Goal: Task Accomplishment & Management: Complete application form

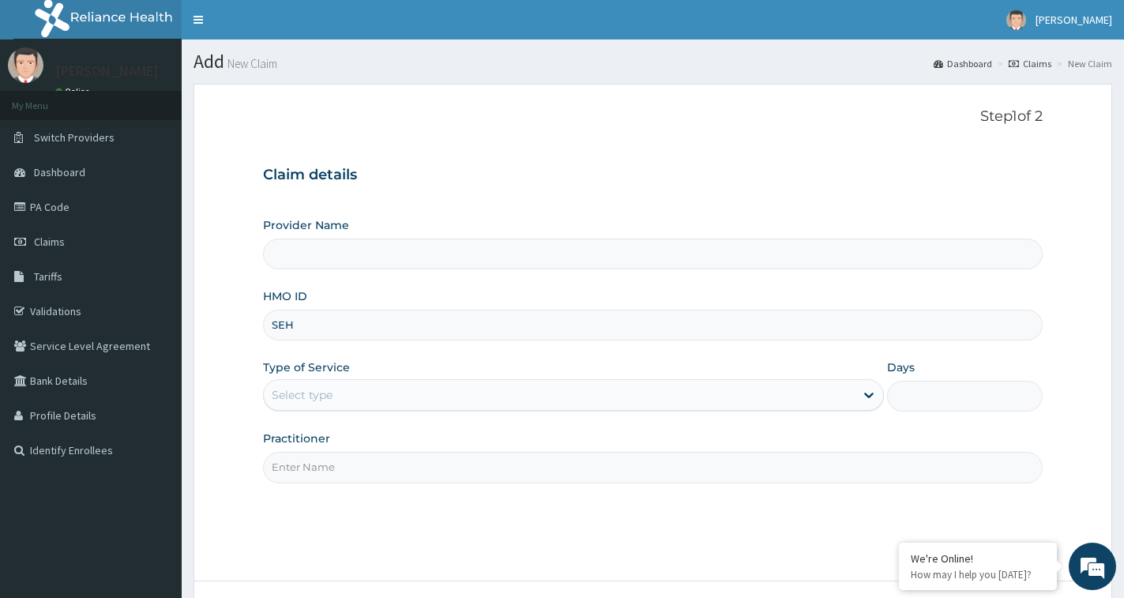
type input "[GEOGRAPHIC_DATA]"
type input "SEH/10034/A"
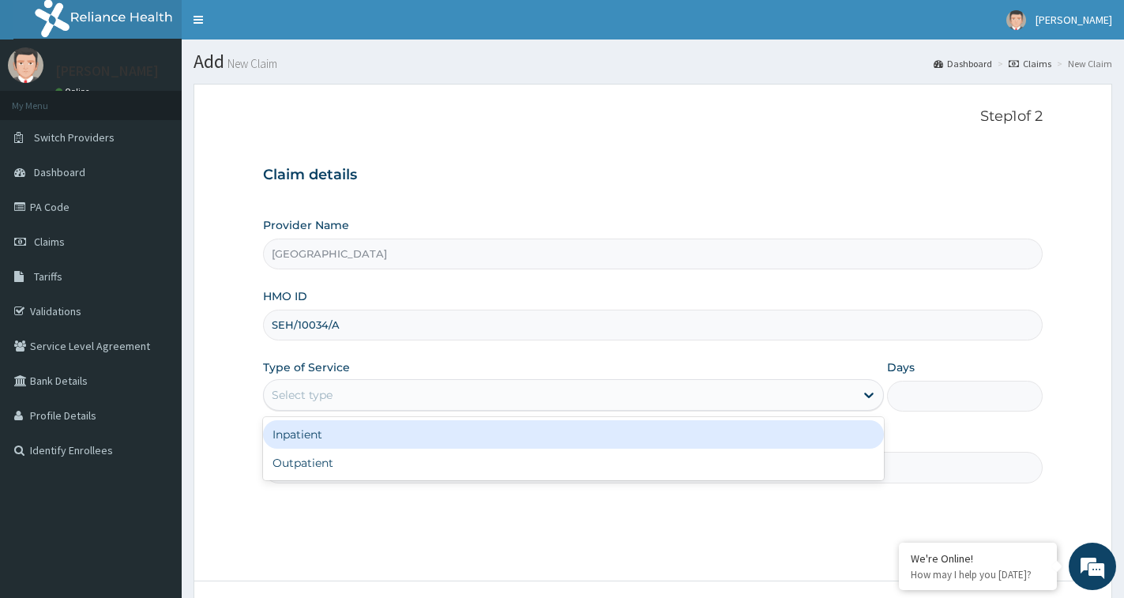
click at [352, 395] on div "Select type" at bounding box center [559, 394] width 591 height 25
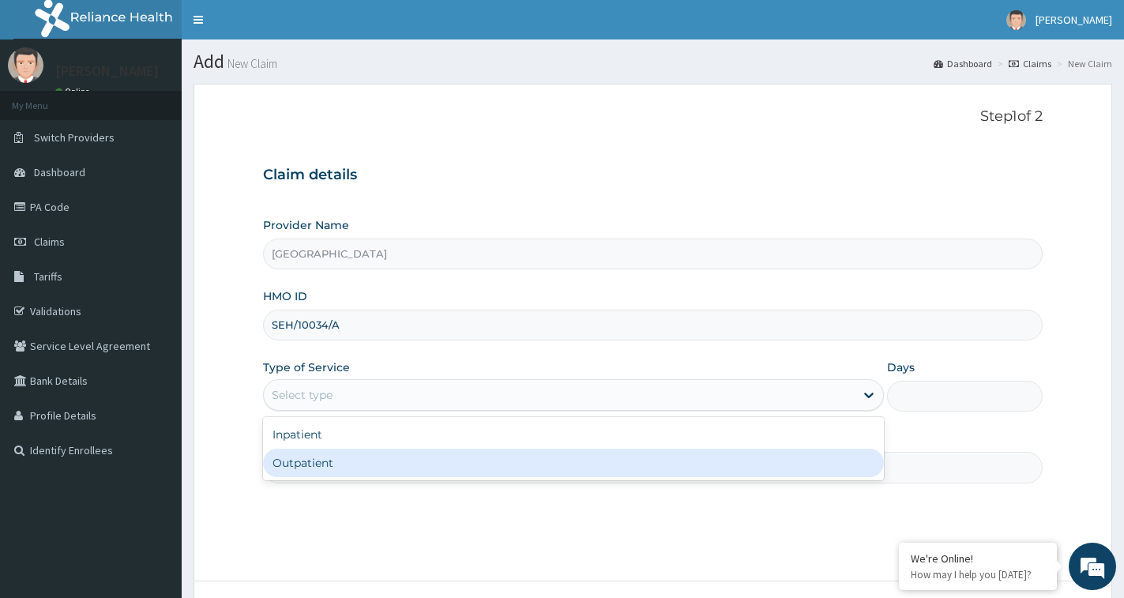
click at [337, 464] on div "Outpatient" at bounding box center [573, 463] width 621 height 28
type input "1"
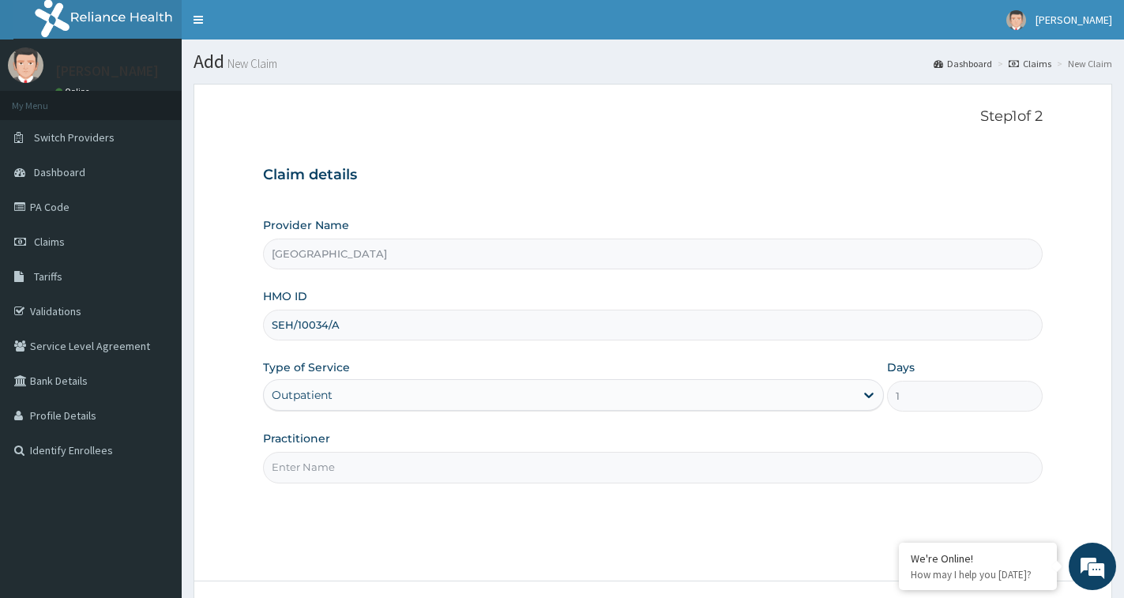
click at [381, 462] on input "Practitioner" at bounding box center [653, 467] width 780 height 31
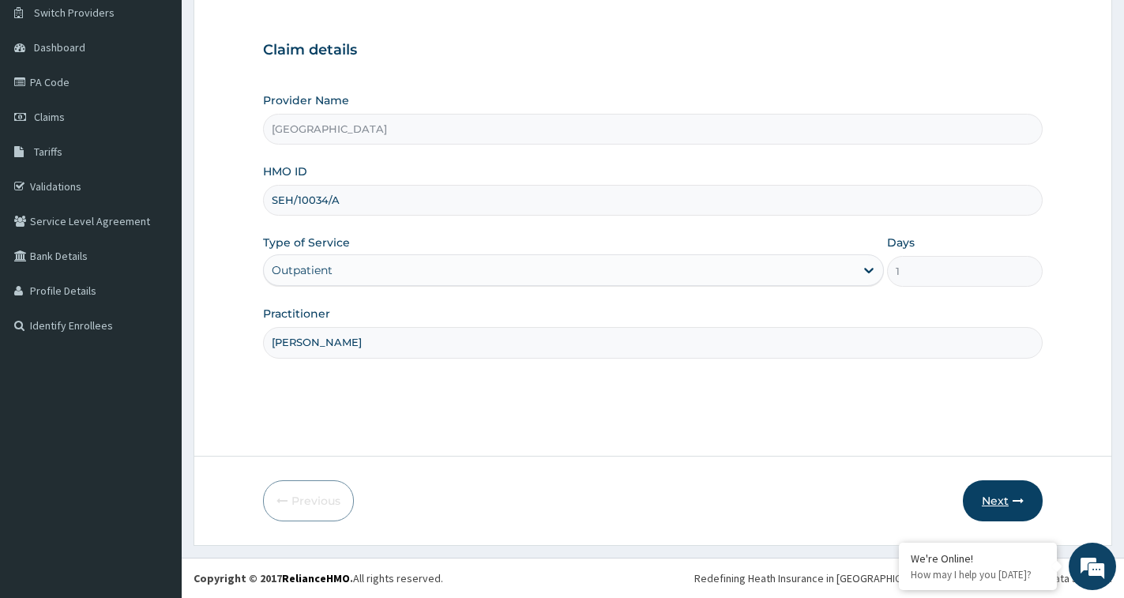
type input "[PERSON_NAME]"
click at [1010, 498] on button "Next" at bounding box center [1003, 500] width 80 height 41
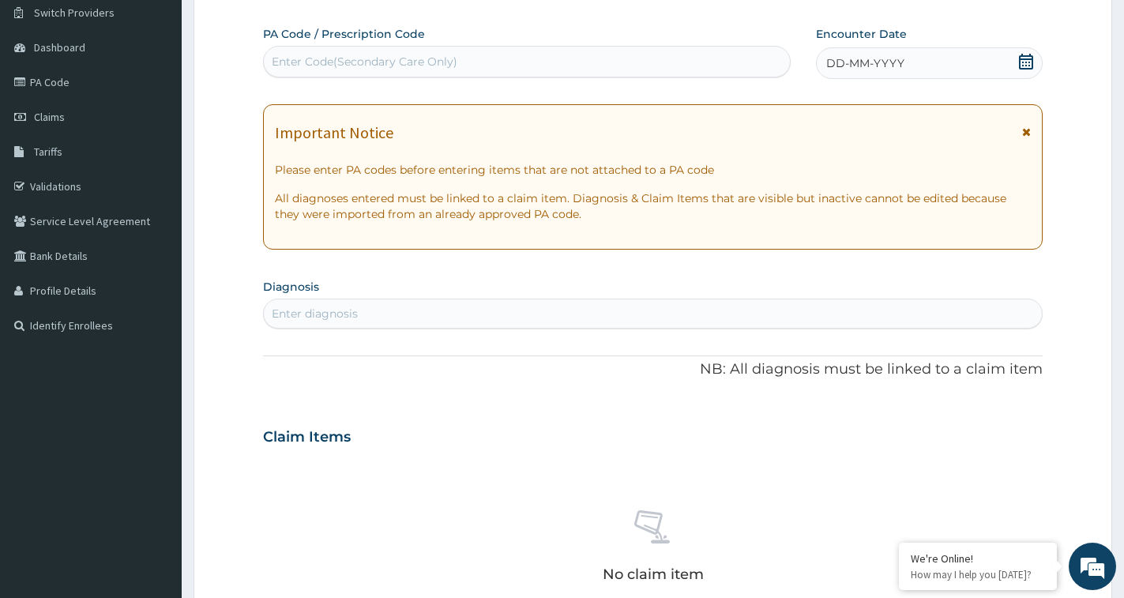
click at [1021, 58] on icon at bounding box center [1026, 62] width 16 height 16
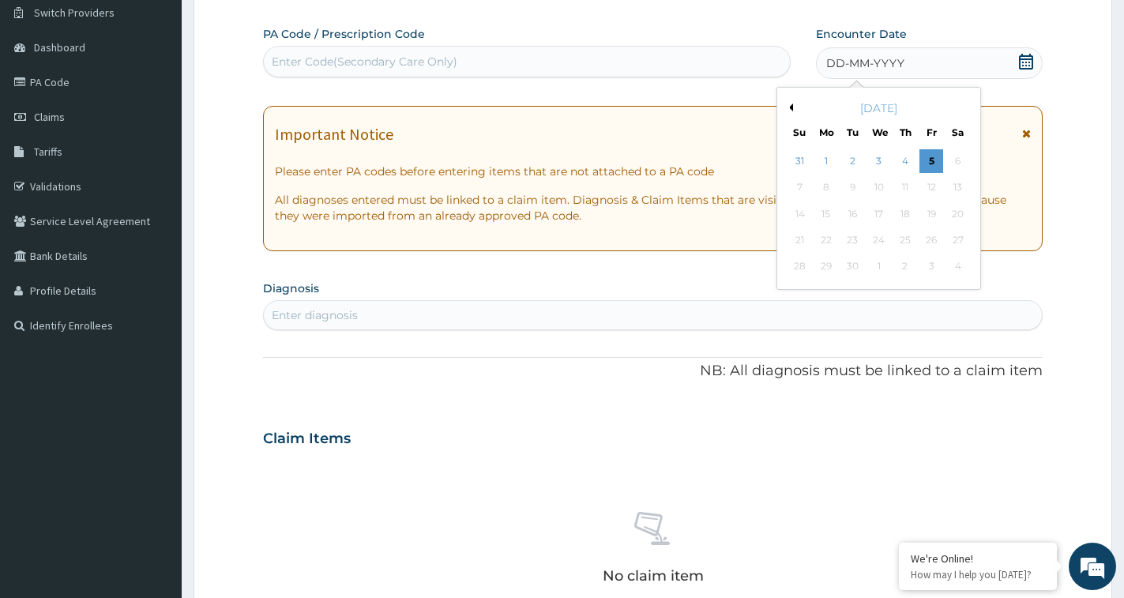
drag, startPoint x: 826, startPoint y: 165, endPoint x: 685, endPoint y: 199, distance: 144.7
click at [825, 171] on div "1" at bounding box center [827, 161] width 24 height 24
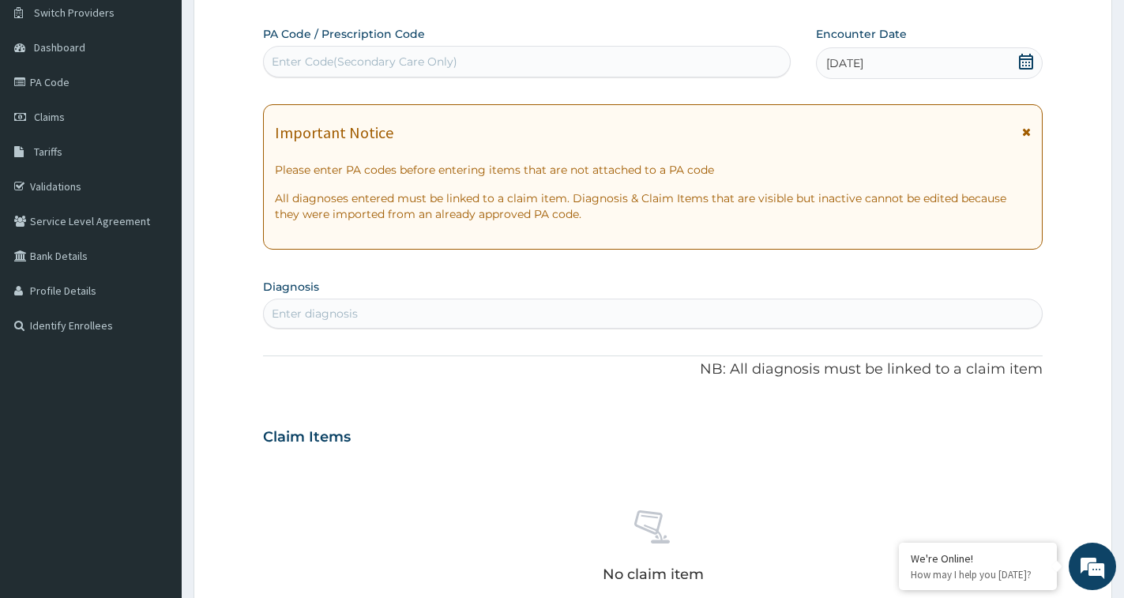
click at [385, 319] on div "Enter diagnosis" at bounding box center [653, 313] width 778 height 25
type input "[MEDICAL_DATA]"
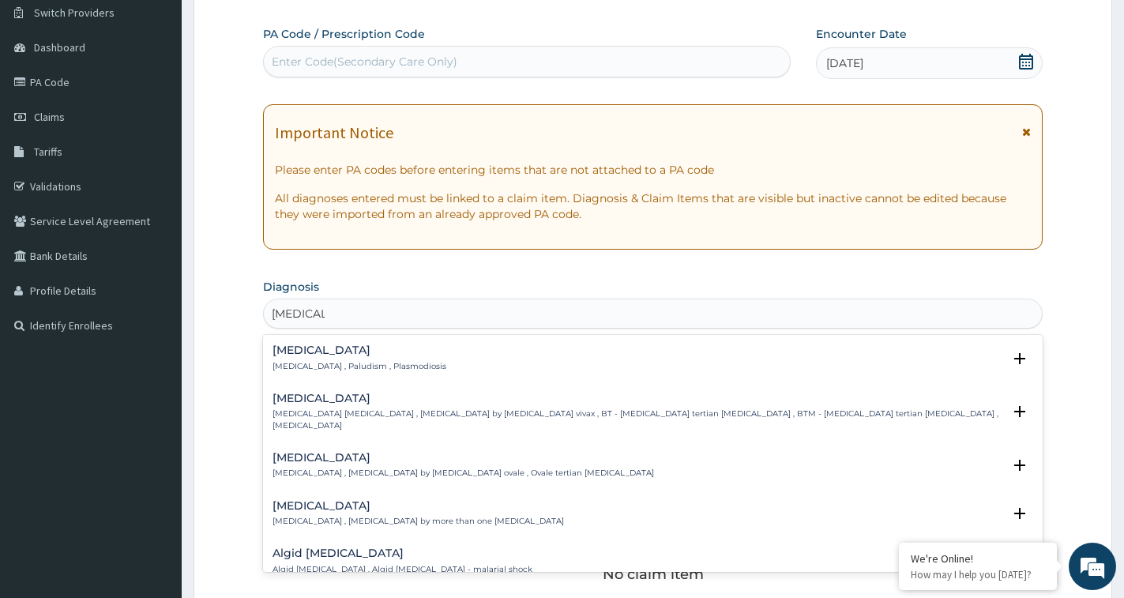
click at [299, 363] on p "[MEDICAL_DATA] , Paludism , Plasmodiosis" at bounding box center [360, 366] width 174 height 11
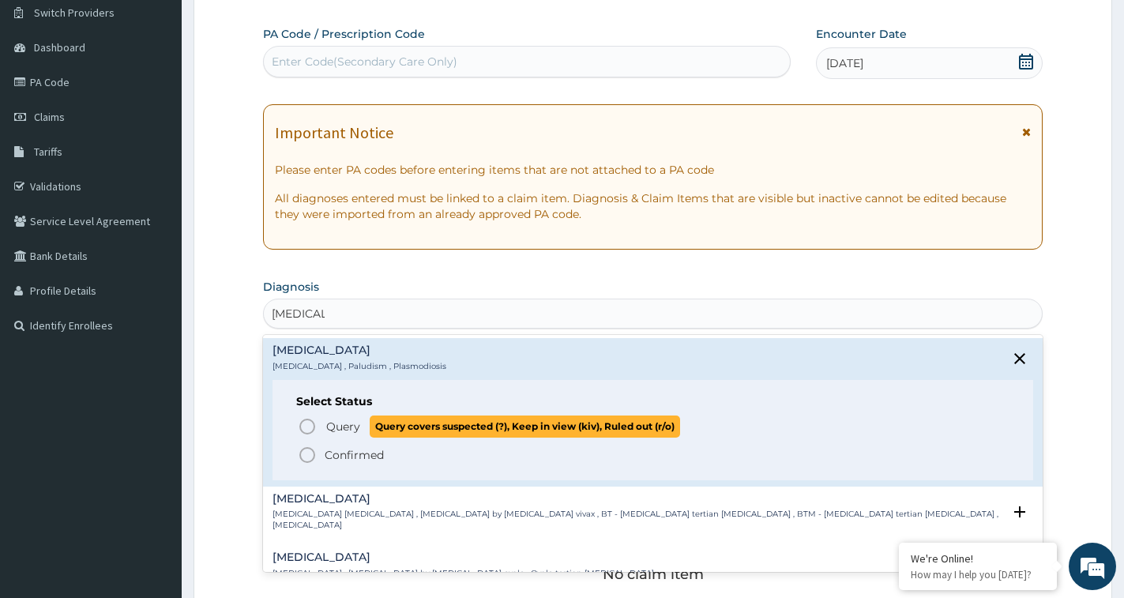
click at [354, 434] on span "Query" at bounding box center [343, 427] width 34 height 16
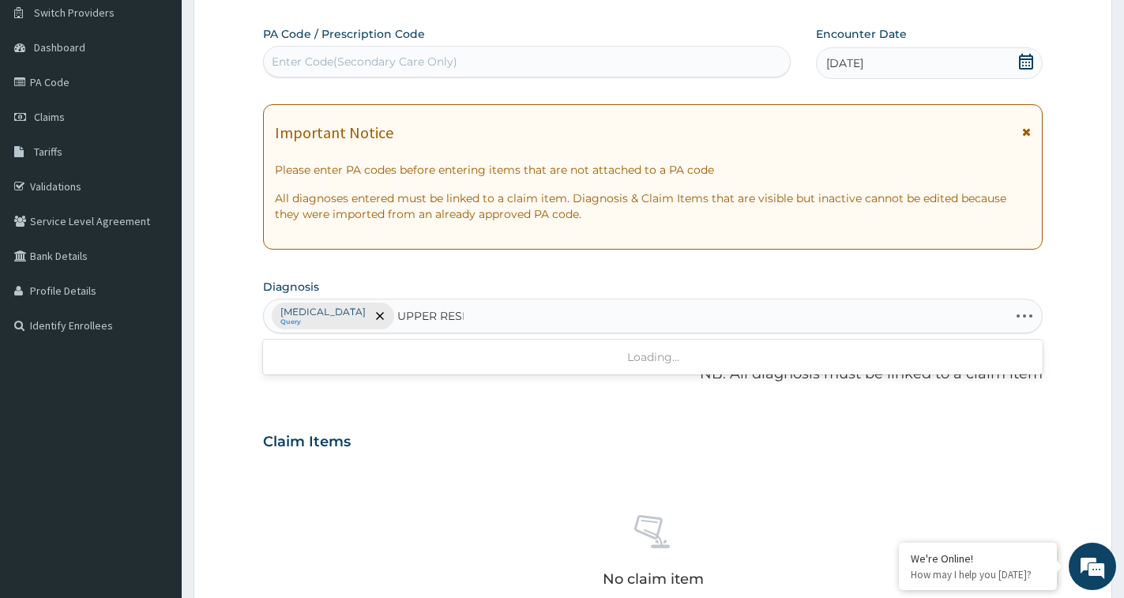
type input "UPPER RESP["
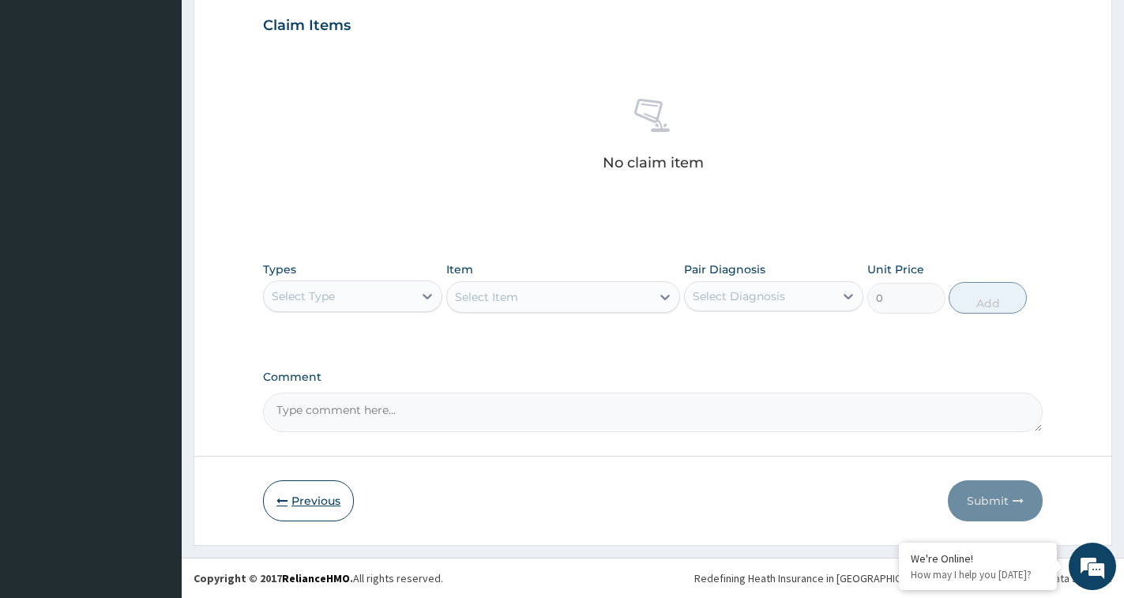
type input "`"
click at [290, 503] on button "Previous" at bounding box center [308, 500] width 91 height 41
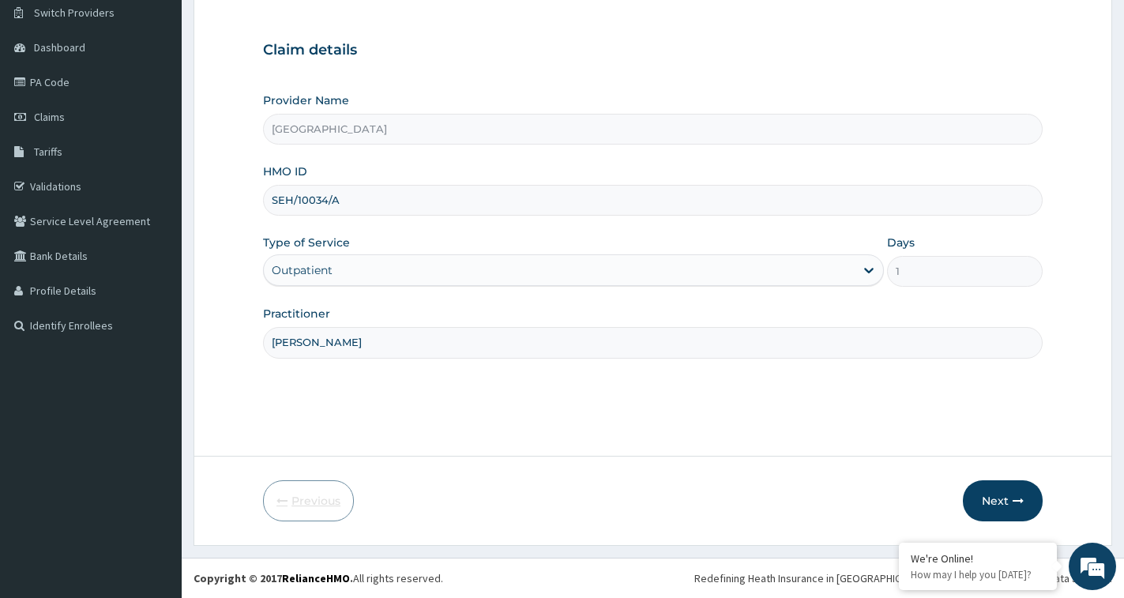
scroll to position [125, 0]
drag, startPoint x: 253, startPoint y: 192, endPoint x: 221, endPoint y: 185, distance: 32.4
click at [221, 185] on form "Step 1 of 2 Claim details Provider Name [GEOGRAPHIC_DATA] HMO ID SEH/10034/A Ty…" at bounding box center [653, 252] width 919 height 587
click at [42, 117] on span "Claims" at bounding box center [49, 117] width 31 height 14
